Goal: Task Accomplishment & Management: Manage account settings

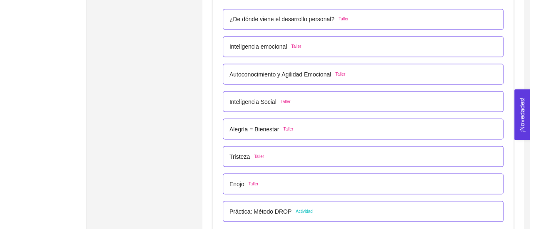
scroll to position [2312, 0]
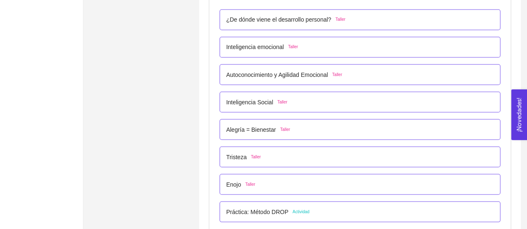
click at [301, 20] on p "¿De dónde viene el desarrollo personal?" at bounding box center [278, 19] width 105 height 9
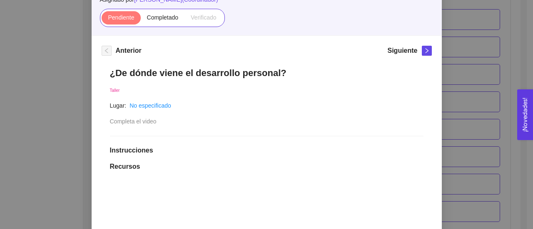
scroll to position [78, 0]
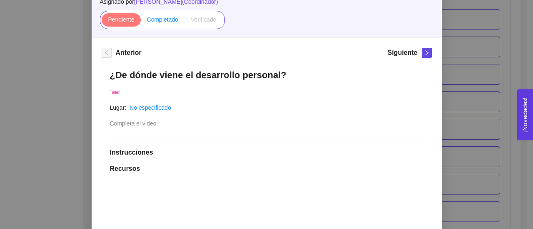
click at [157, 25] on label "Completado" at bounding box center [163, 19] width 44 height 13
click at [141, 22] on input "Completado" at bounding box center [141, 22] width 0 height 0
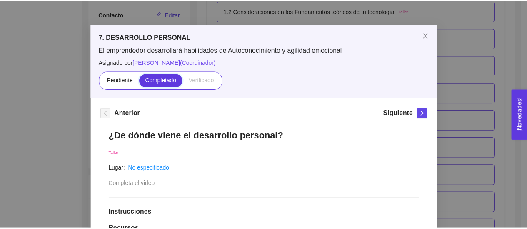
scroll to position [20, 0]
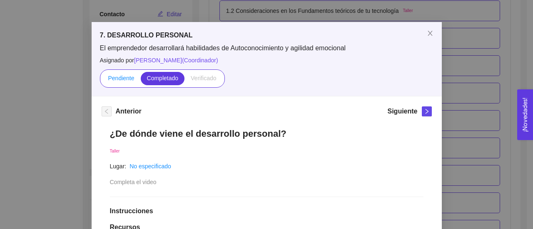
click at [114, 77] on span "Pendiente" at bounding box center [121, 78] width 26 height 7
click at [102, 80] on input "Pendiente" at bounding box center [102, 80] width 0 height 0
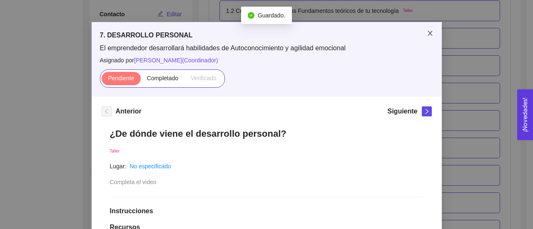
click at [428, 32] on icon "close" at bounding box center [429, 33] width 5 height 5
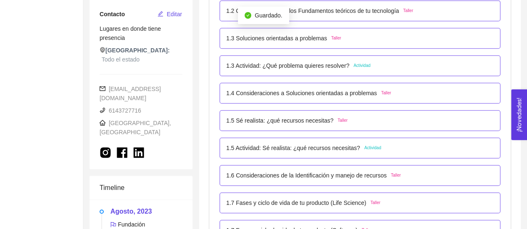
scroll to position [0, 0]
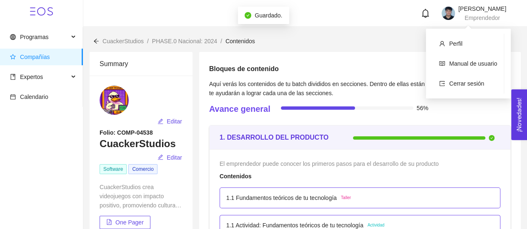
click at [471, 5] on span "[PERSON_NAME]" at bounding box center [482, 8] width 48 height 7
click at [459, 43] on span "Perfil" at bounding box center [455, 43] width 13 height 7
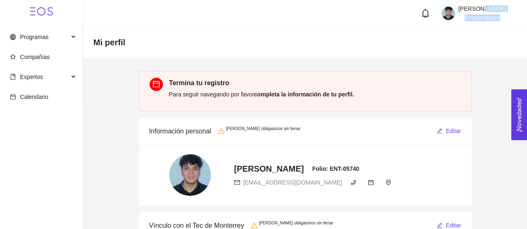
drag, startPoint x: 467, startPoint y: 24, endPoint x: 468, endPoint y: 5, distance: 18.7
click at [468, 5] on header "[PERSON_NAME] Emprendedor" at bounding box center [304, 13] width 443 height 27
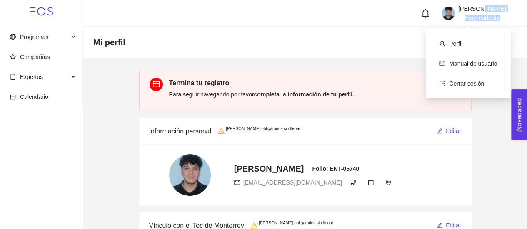
click at [468, 5] on span "[PERSON_NAME]" at bounding box center [482, 8] width 48 height 7
click at [457, 91] on li "Cerrar sesión" at bounding box center [467, 83] width 71 height 17
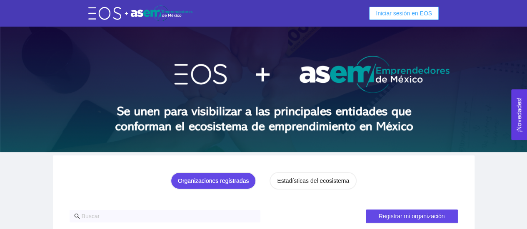
click at [394, 10] on span "Iniciar sesión en EOS" at bounding box center [403, 13] width 56 height 9
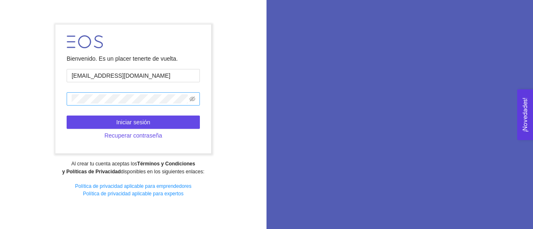
type input "a348409@uach.mx"
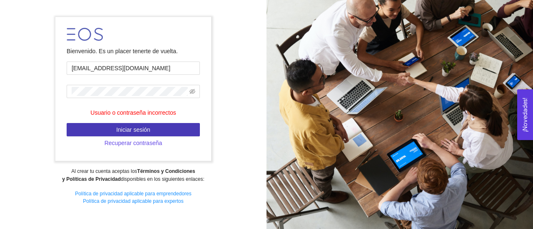
click at [96, 131] on button "Iniciar sesión" at bounding box center [133, 129] width 133 height 13
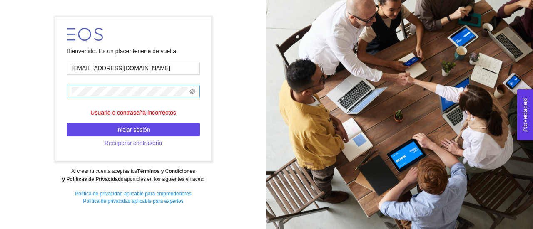
click at [108, 94] on span at bounding box center [133, 91] width 133 height 13
click at [194, 88] on span at bounding box center [192, 91] width 6 height 9
click at [190, 93] on icon "eye-invisible" at bounding box center [192, 91] width 6 height 5
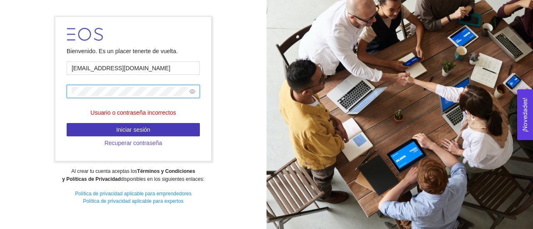
click at [84, 134] on button "Iniciar sesión" at bounding box center [133, 129] width 133 height 13
click at [109, 132] on button "Iniciar sesión" at bounding box center [133, 129] width 133 height 13
